Goal: Information Seeking & Learning: Learn about a topic

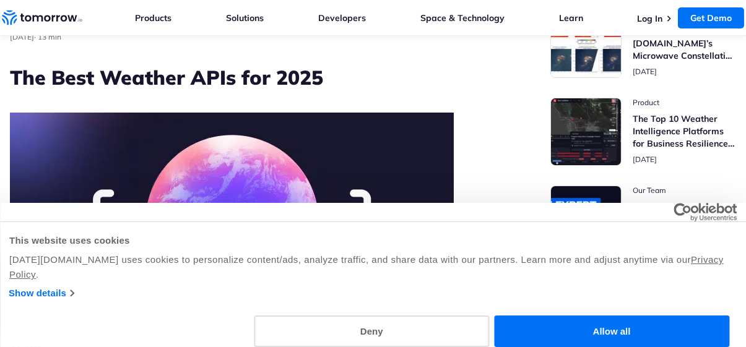
click at [118, 40] on div "[DATE] · 13 min" at bounding box center [255, 37] width 491 height 10
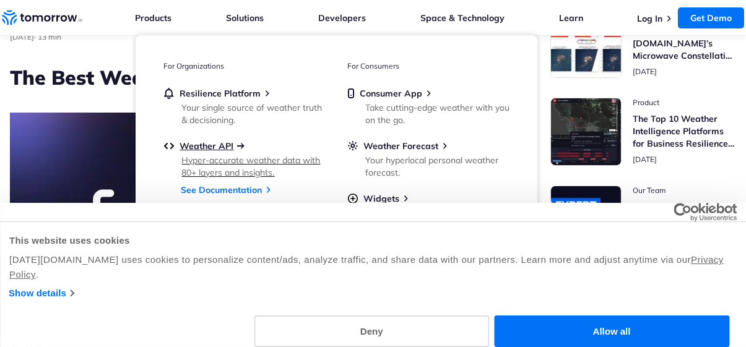
click at [202, 148] on span "Weather API" at bounding box center [207, 145] width 54 height 11
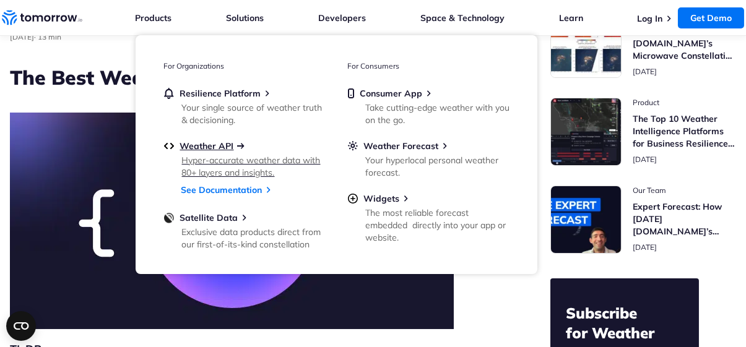
click at [215, 146] on span "Weather API" at bounding box center [207, 145] width 54 height 11
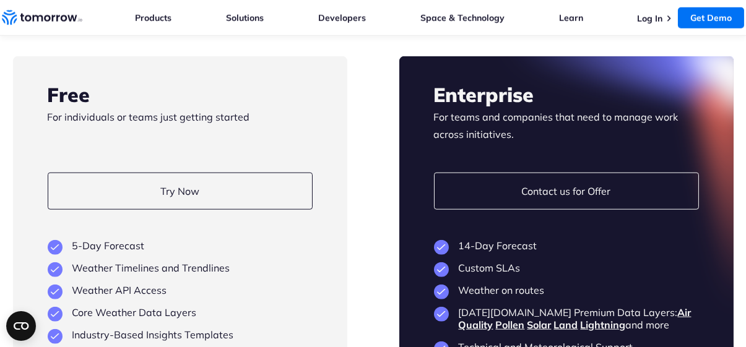
scroll to position [2466, 0]
click at [74, 42] on strong "API Documentation" at bounding box center [91, 36] width 92 height 12
click at [518, 175] on div "On-Demand Events API Deliver real-time and forecasted weather insights for any …" at bounding box center [556, 77] width 335 height 195
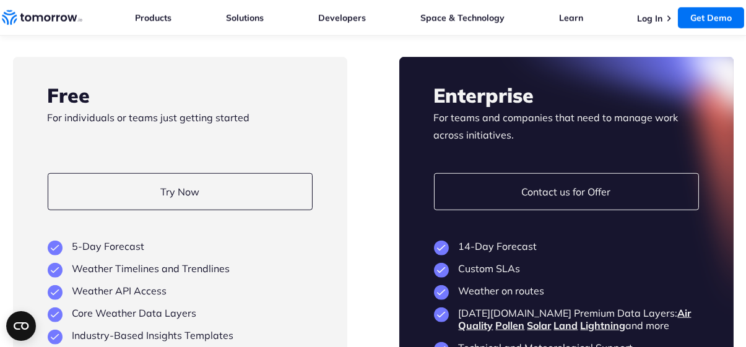
click at [515, 160] on link "On-Demand Events API" at bounding box center [463, 154] width 103 height 12
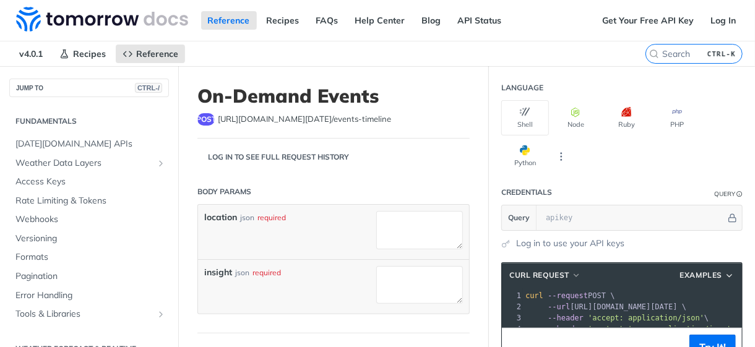
scroll to position [474, 0]
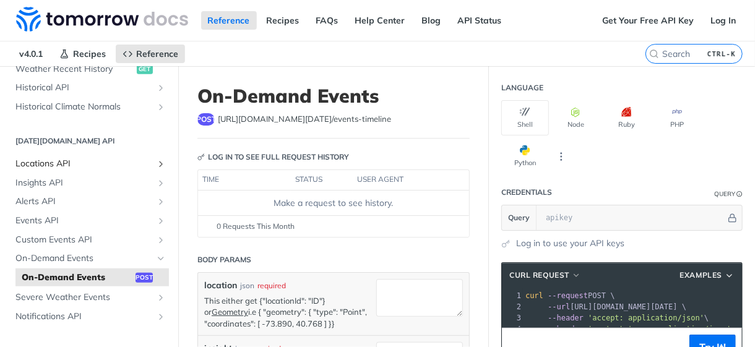
click at [67, 161] on span "Locations API" at bounding box center [83, 164] width 137 height 12
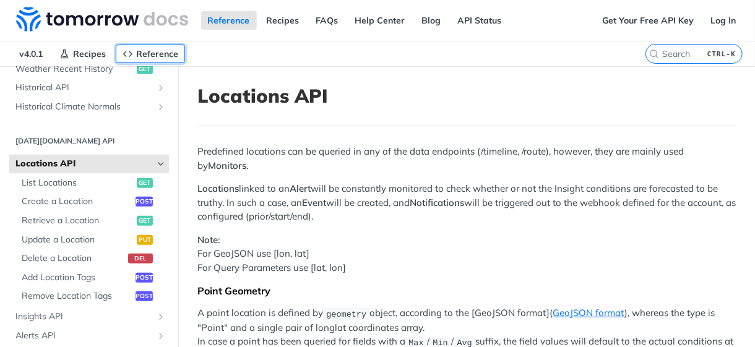
click at [146, 51] on span "Reference" at bounding box center [157, 53] width 42 height 11
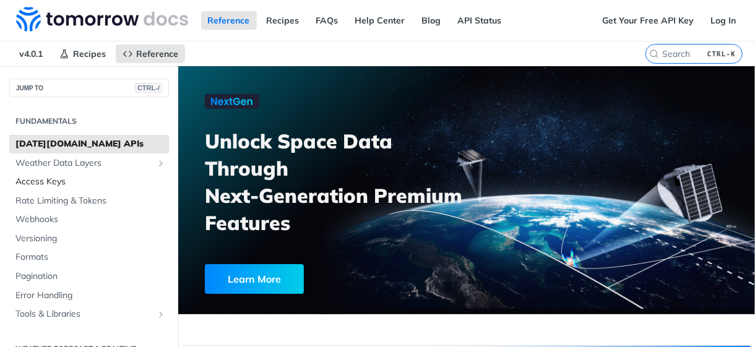
click at [110, 181] on span "Access Keys" at bounding box center [90, 182] width 150 height 12
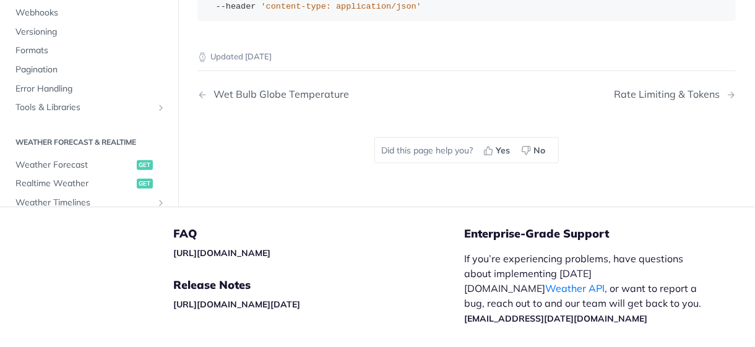
scroll to position [447, 0]
click at [604, 282] on link "Weather API" at bounding box center [574, 288] width 59 height 12
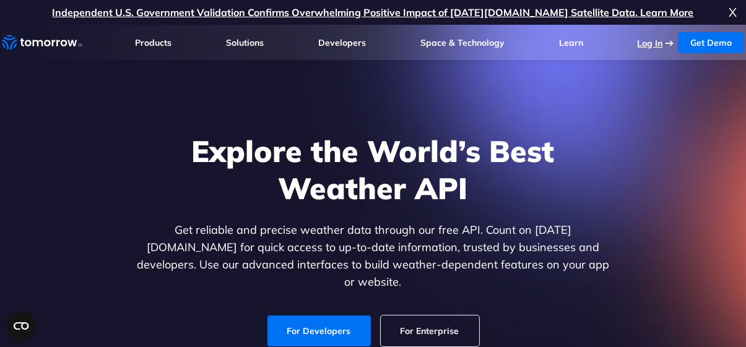
click at [655, 43] on link "Log In" at bounding box center [649, 43] width 25 height 11
